Goal: Check status

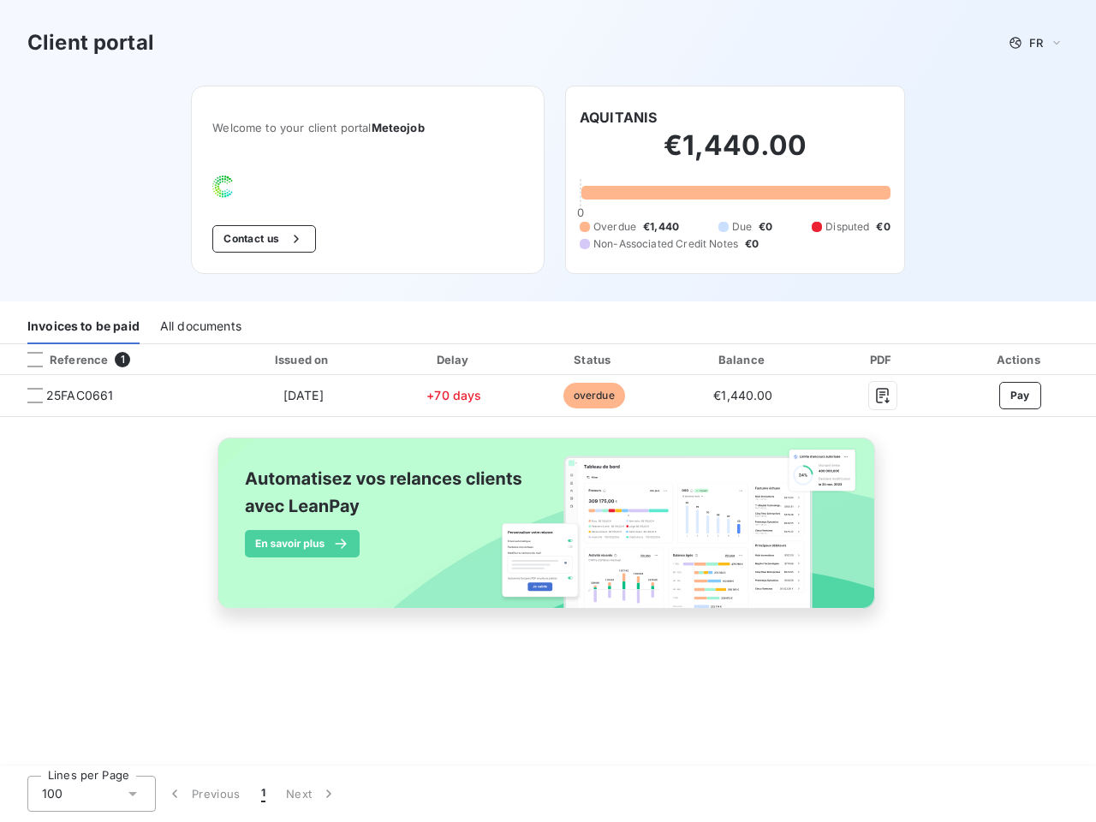
click at [1036, 43] on span "FR" at bounding box center [1036, 43] width 14 height 14
click at [262, 239] on button "Contact us" at bounding box center [264, 238] width 104 height 27
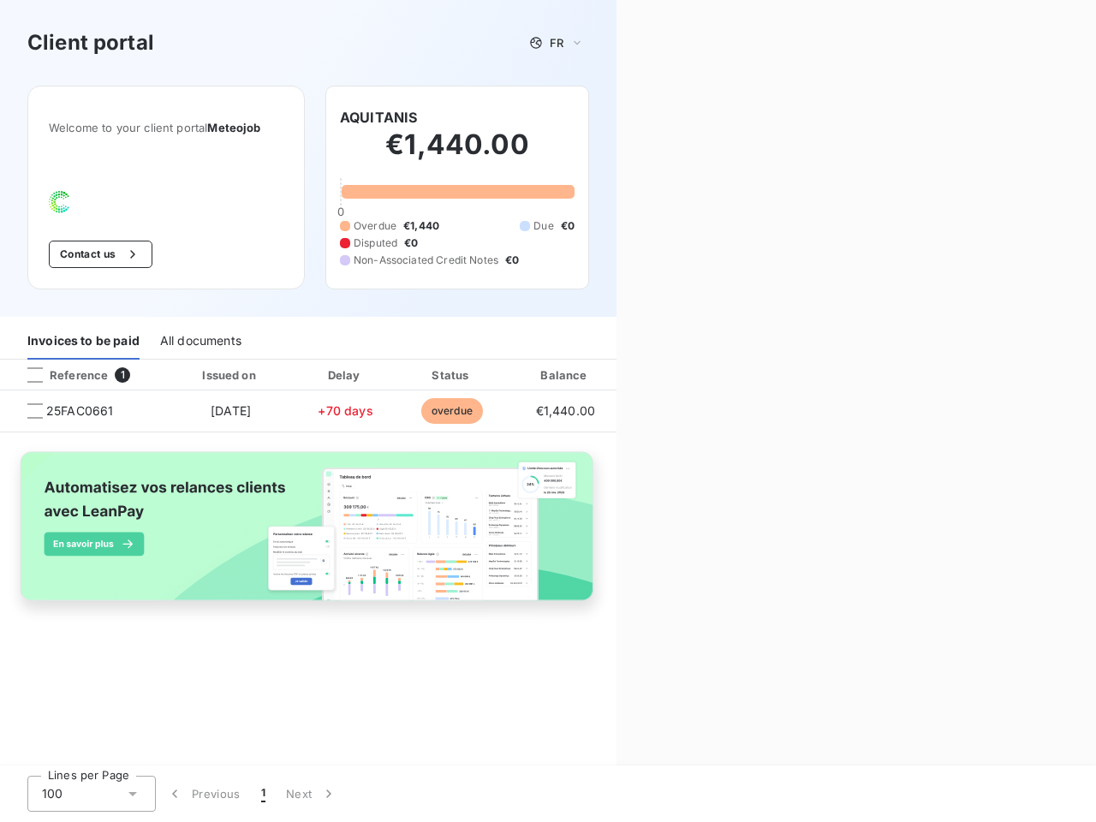
click at [618, 117] on div "Contact us Fill out the form below, and a member of our team will get back to y…" at bounding box center [855, 411] width 479 height 822
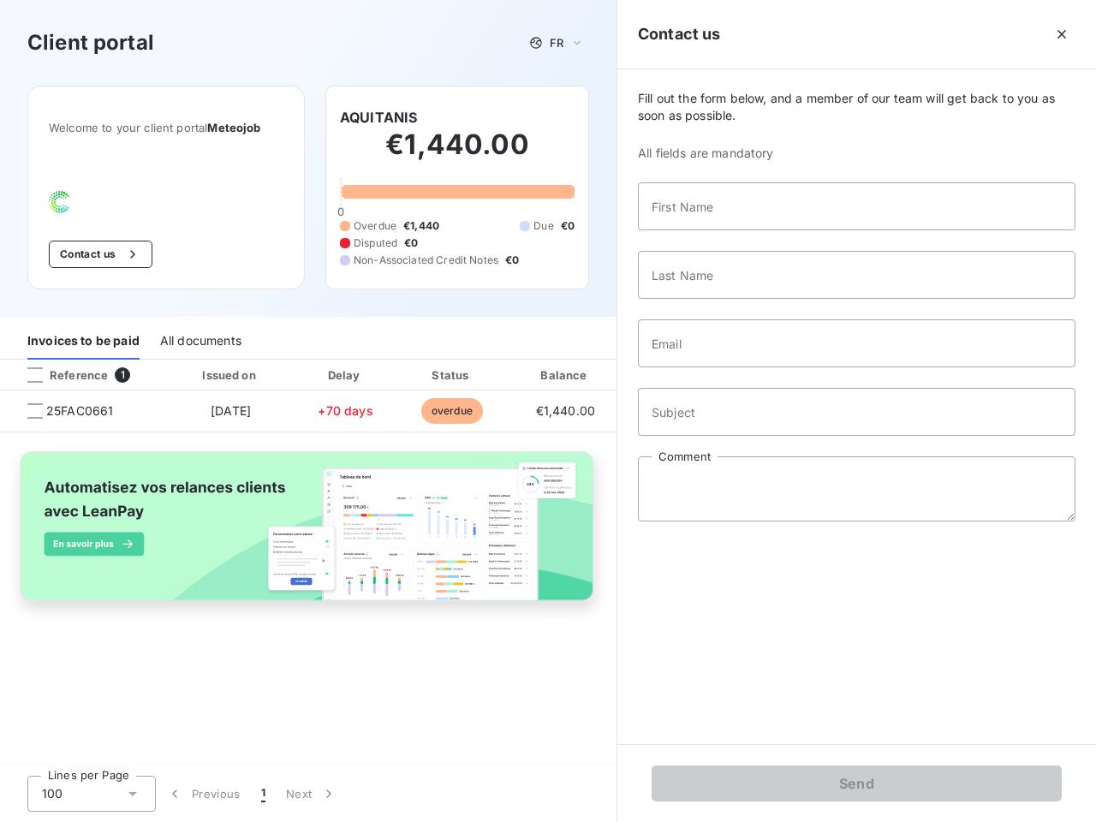
click at [83, 326] on div "Invoices to be paid" at bounding box center [83, 342] width 112 height 36
click at [199, 326] on div "All documents" at bounding box center [200, 342] width 81 height 36
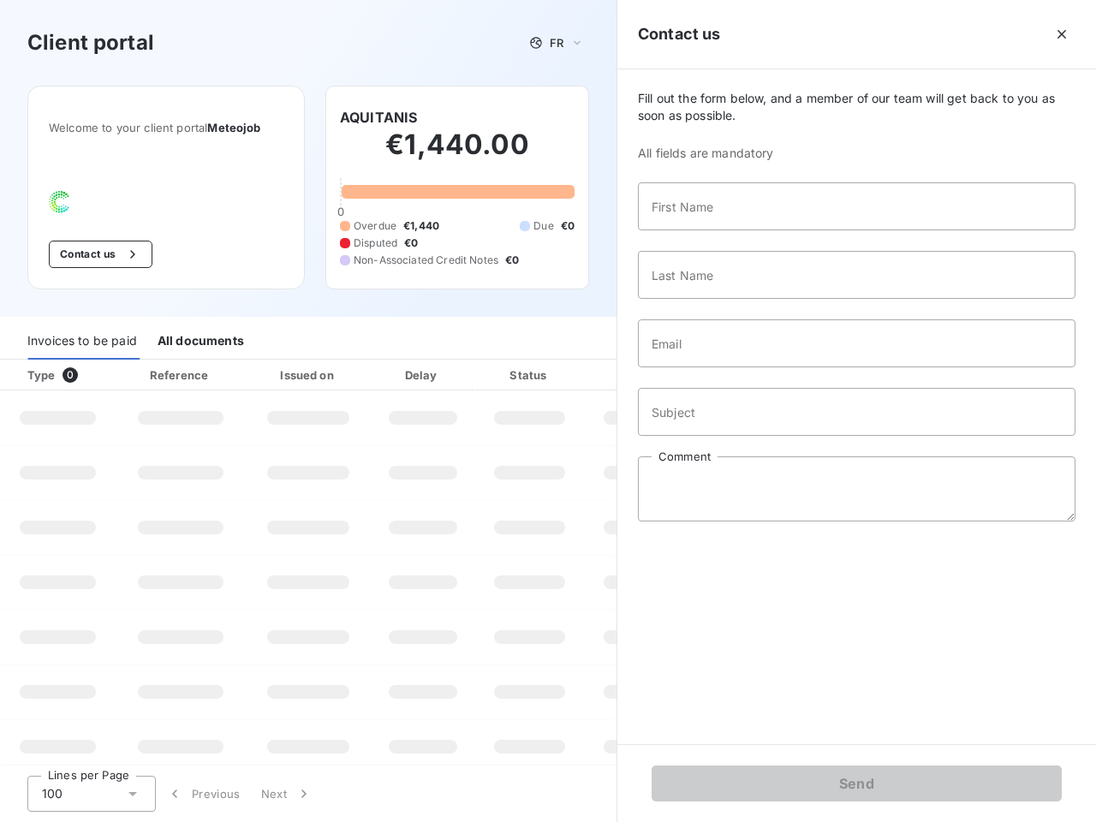
click at [110, 359] on th "Type 0" at bounding box center [58, 374] width 116 height 31
click at [35, 359] on th "Type 0" at bounding box center [58, 374] width 116 height 31
click at [302, 359] on th "Issued on" at bounding box center [308, 374] width 125 height 31
click at [454, 359] on th "Delay" at bounding box center [423, 374] width 104 height 31
click at [593, 359] on th "Amount" at bounding box center [642, 374] width 116 height 31
